Goal: Transaction & Acquisition: Subscribe to service/newsletter

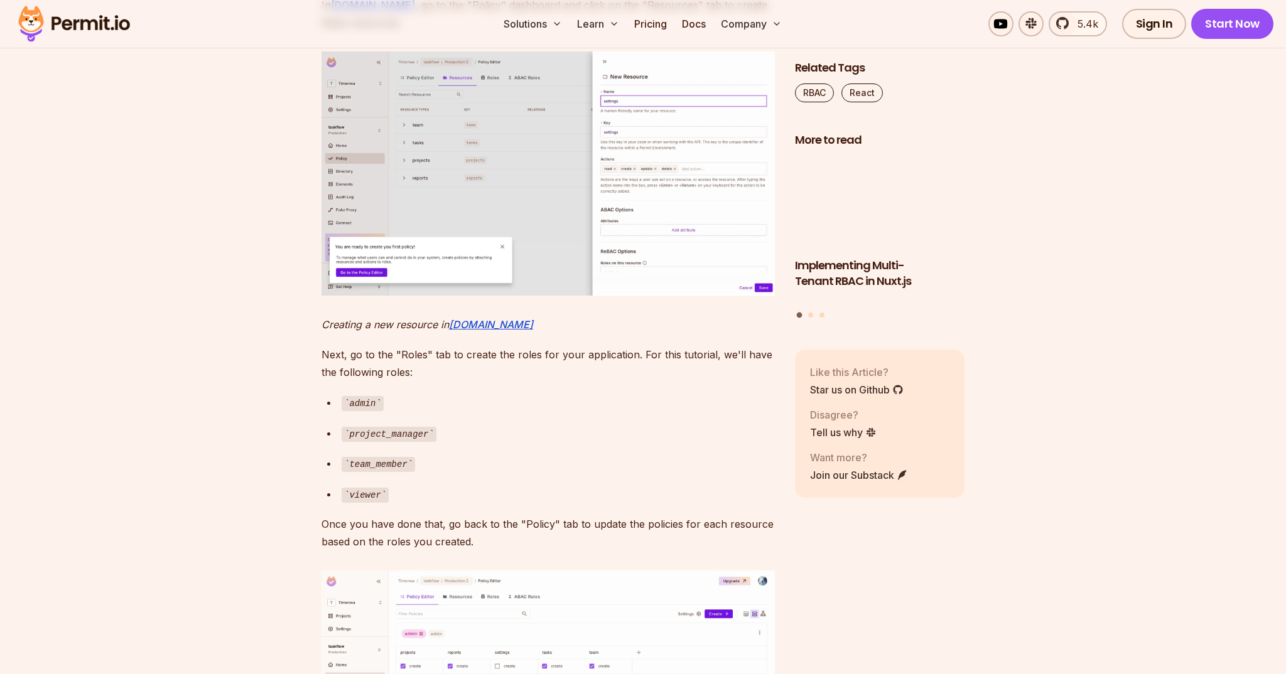
scroll to position [5226, 0]
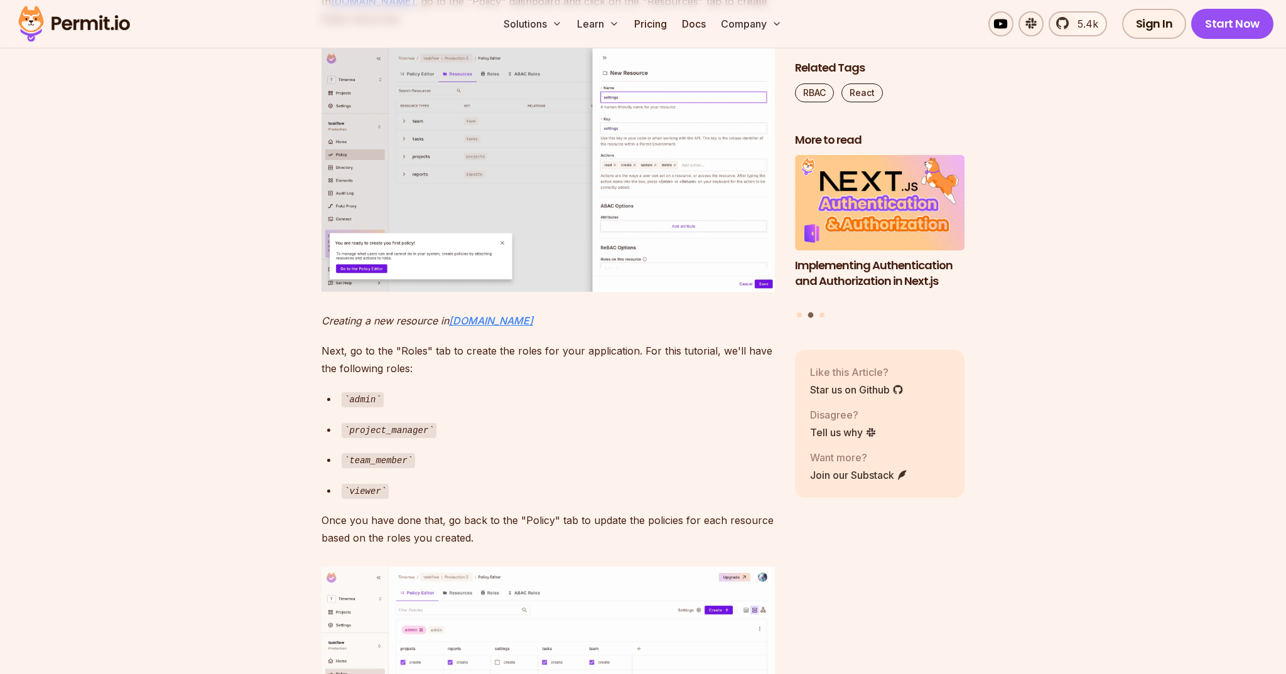
click at [463, 327] on em "[DOMAIN_NAME]" at bounding box center [491, 320] width 84 height 13
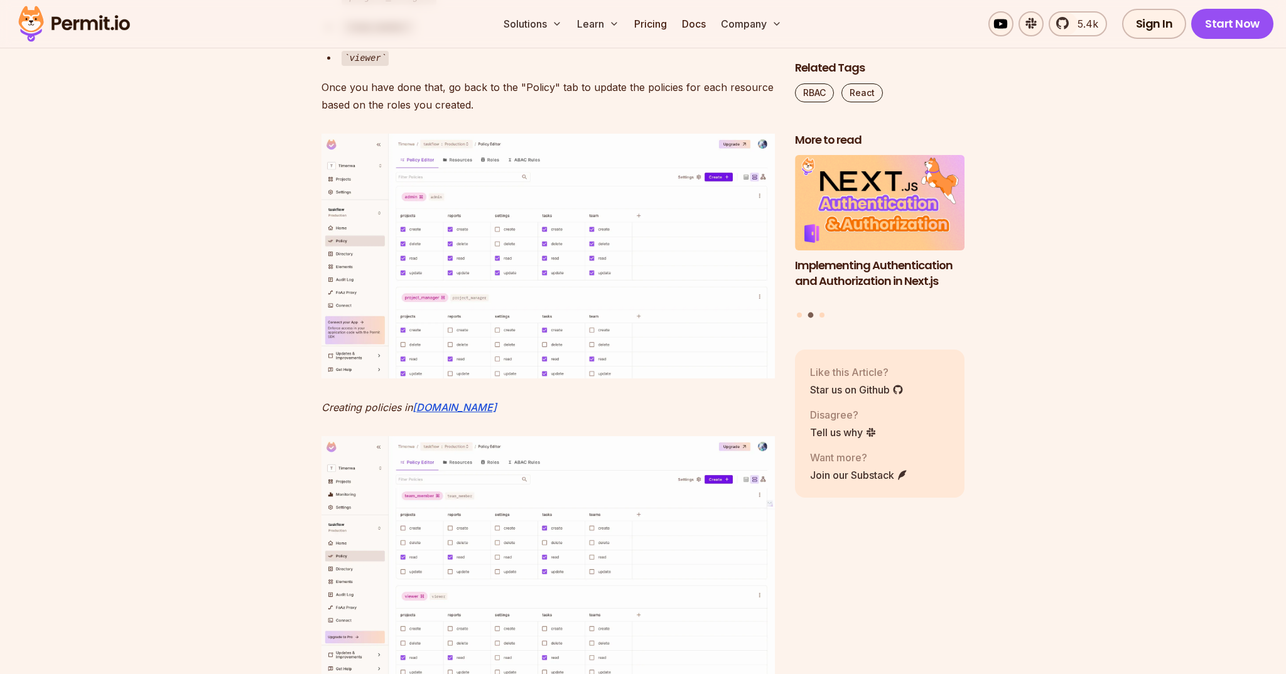
scroll to position [5666, 0]
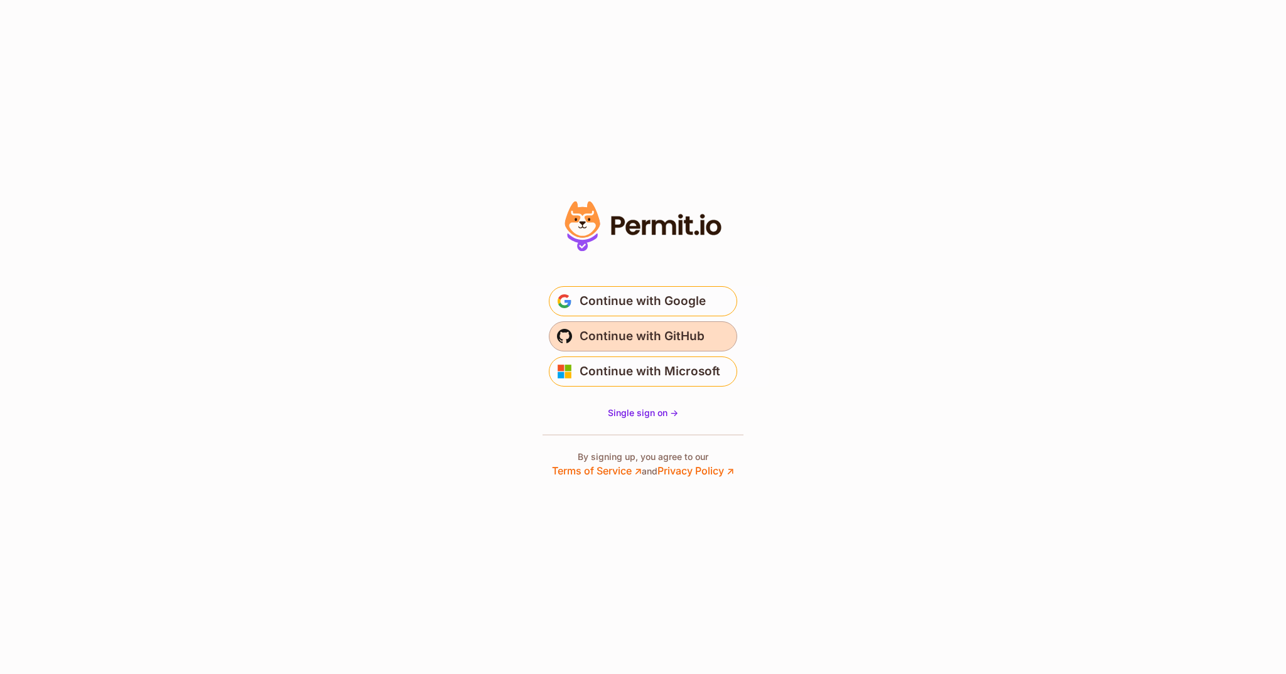
click at [679, 341] on span "Continue with GitHub" at bounding box center [641, 336] width 125 height 20
